Goal: Navigation & Orientation: Find specific page/section

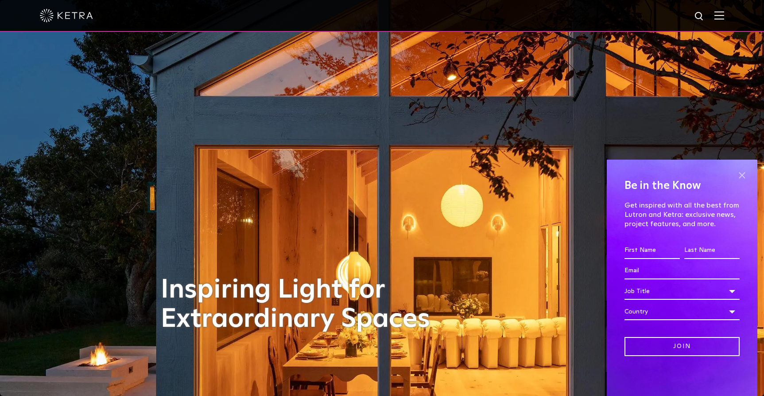
click at [741, 177] on span at bounding box center [741, 174] width 13 height 13
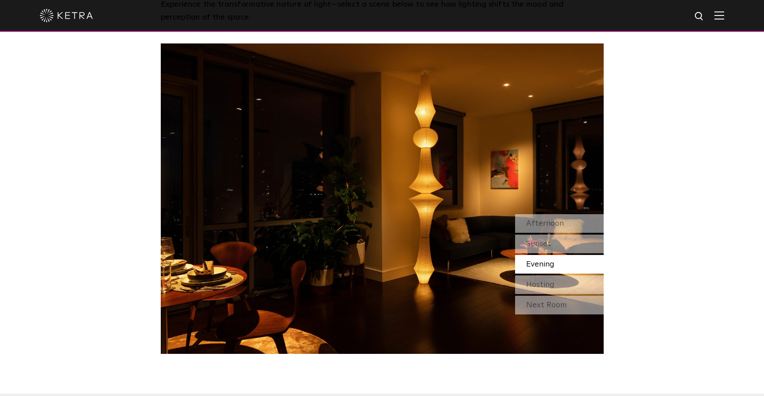
scroll to position [949, 0]
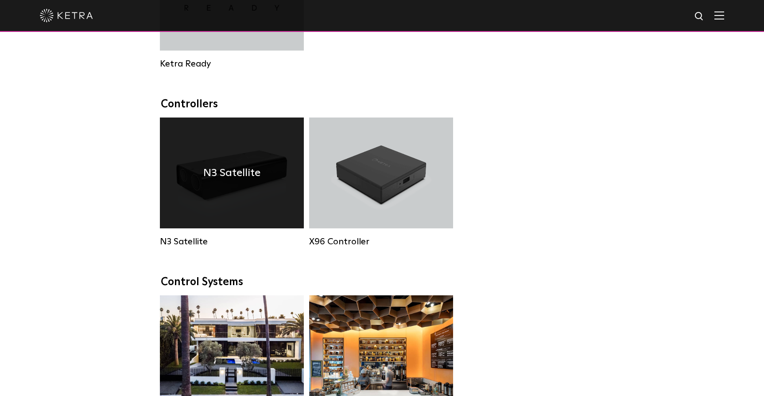
scroll to position [929, 0]
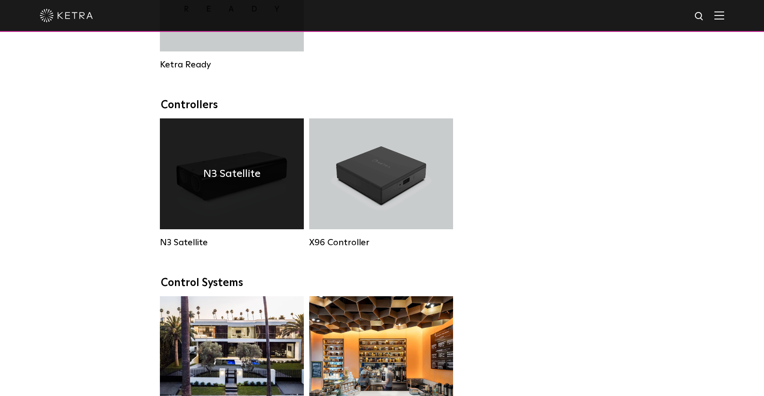
click at [276, 158] on div "N3 Satellite" at bounding box center [232, 173] width 144 height 111
